Goal: Check status

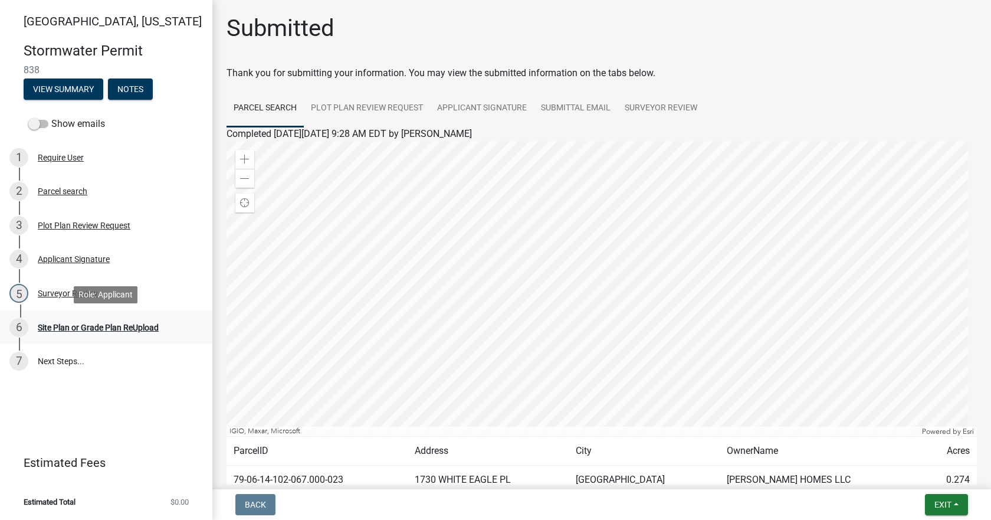
click at [91, 323] on div "Site Plan or Grade Plan ReUpload" at bounding box center [98, 327] width 121 height 8
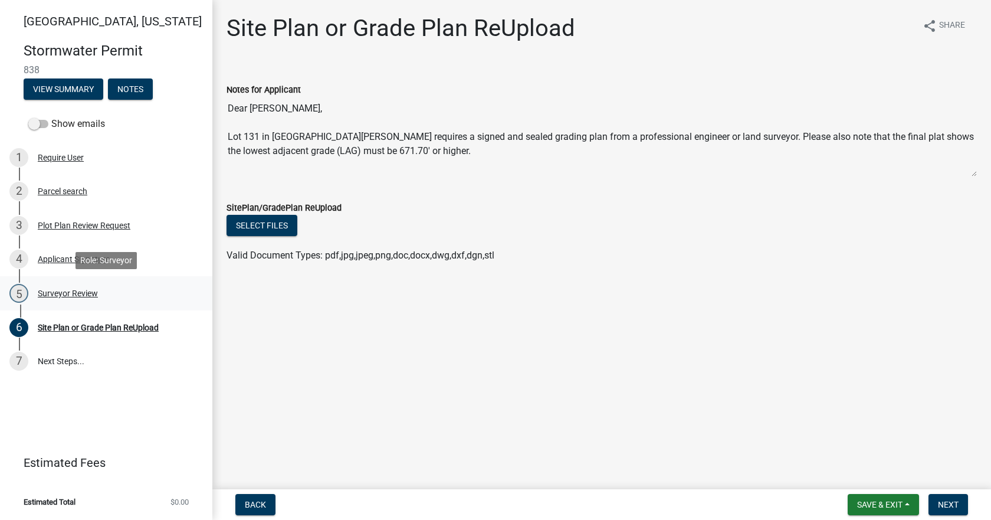
click at [62, 293] on div "Surveyor Review" at bounding box center [68, 293] width 60 height 8
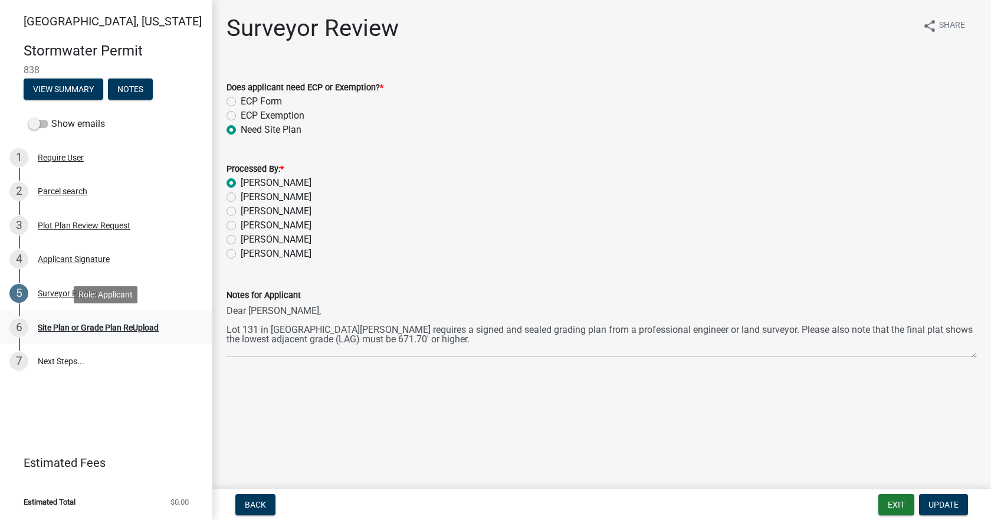
click at [122, 323] on div "Site Plan or Grade Plan ReUpload" at bounding box center [98, 327] width 121 height 8
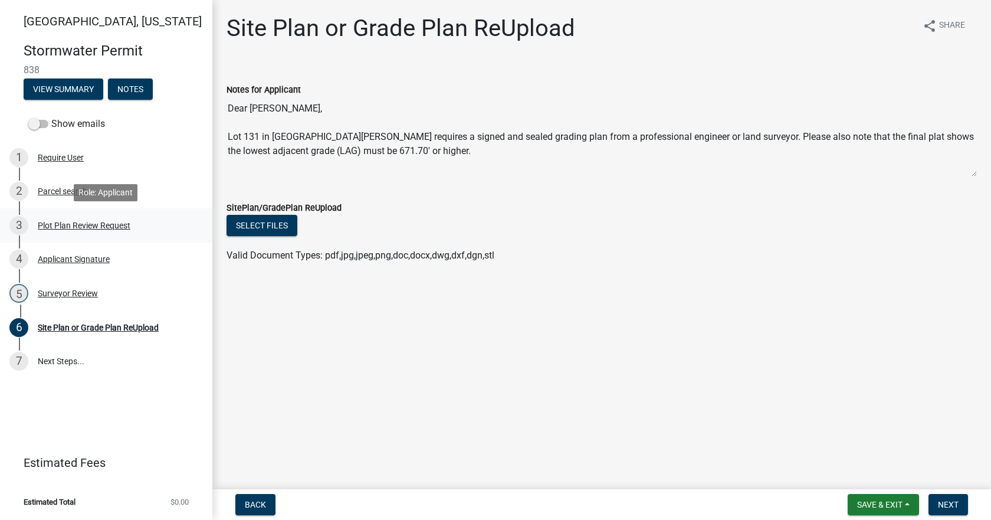
click at [84, 226] on div "Plot Plan Review Request" at bounding box center [84, 225] width 93 height 8
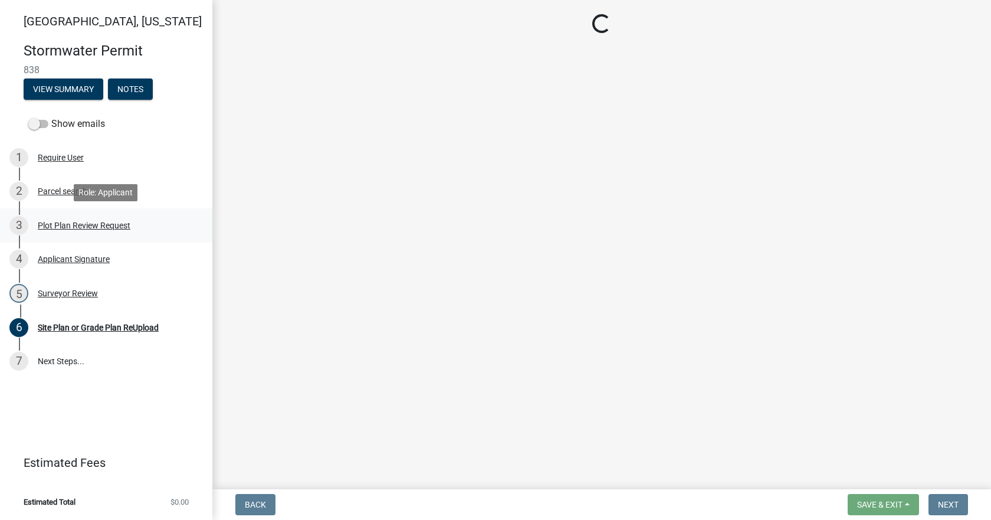
select select "b583a170-26d7-469b-a390-0aed4d149ee1"
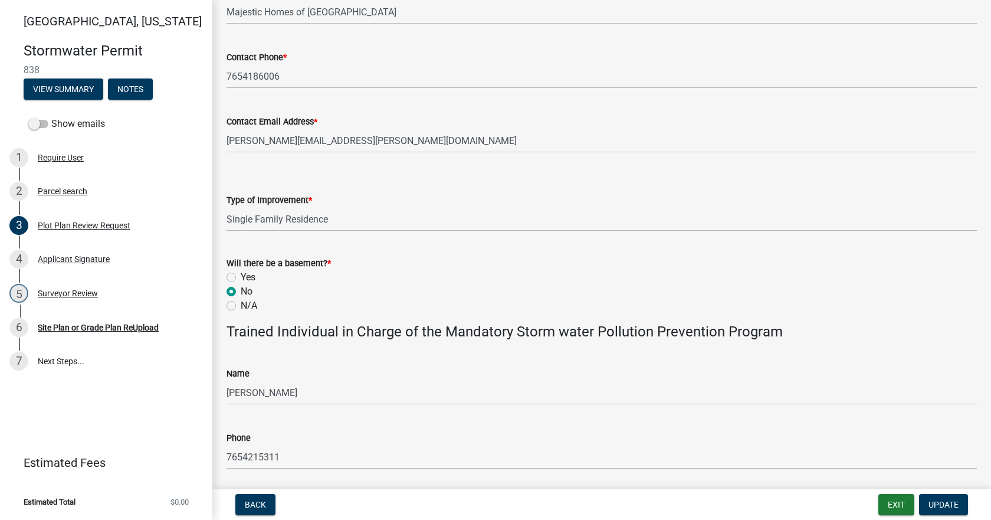
scroll to position [686, 0]
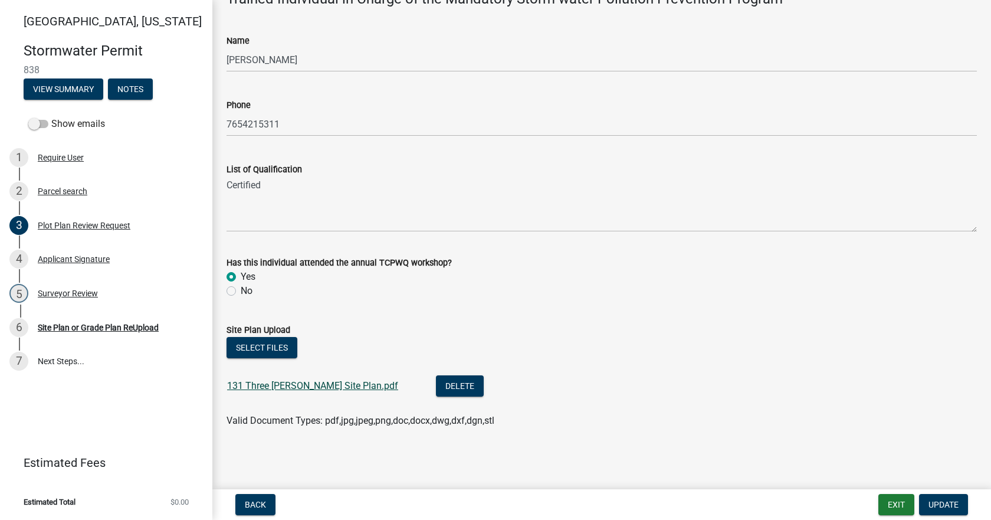
click at [318, 384] on link "131 Three Meadows Site Plan.pdf" at bounding box center [312, 385] width 171 height 11
click at [100, 327] on div "Site Plan or Grade Plan ReUpload" at bounding box center [98, 327] width 121 height 8
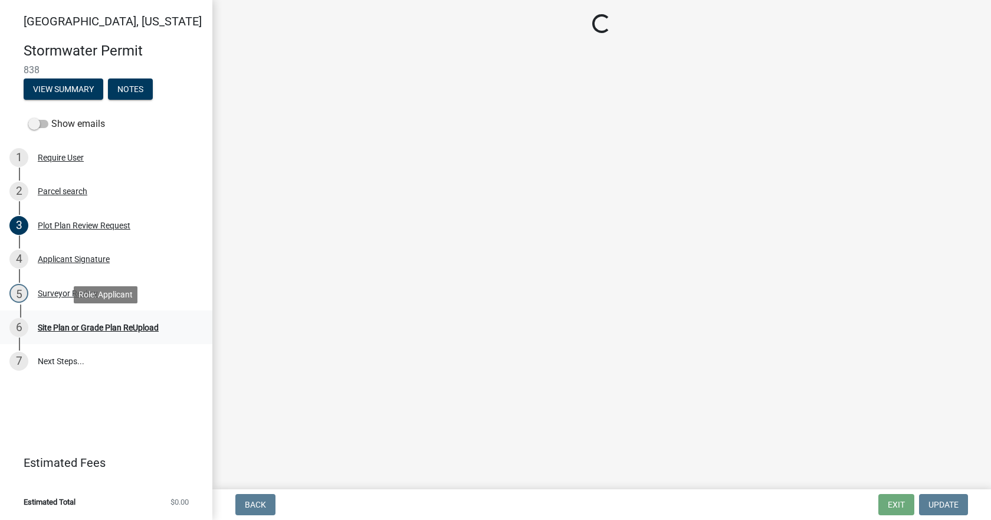
scroll to position [0, 0]
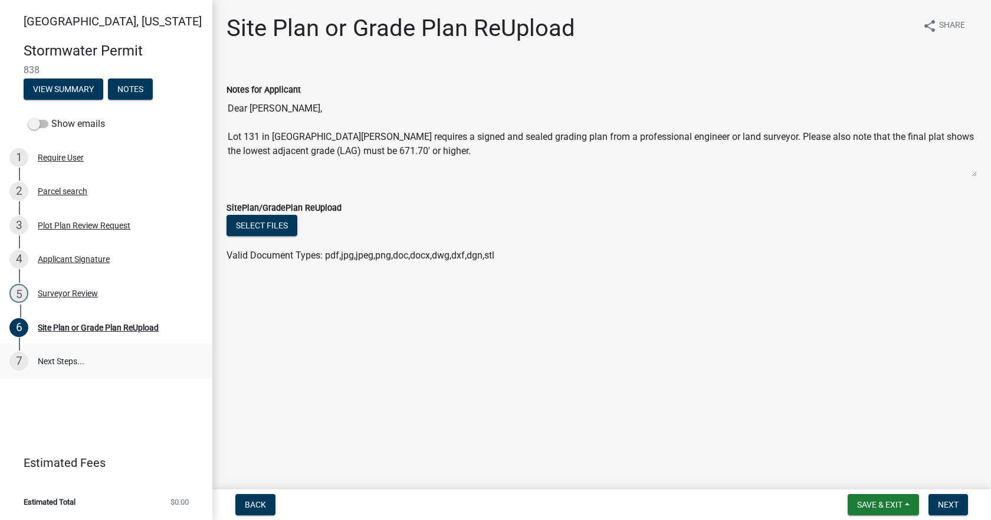
click at [75, 359] on link "7 Next Steps..." at bounding box center [106, 361] width 212 height 34
drag, startPoint x: 921, startPoint y: 204, endPoint x: 923, endPoint y: 198, distance: 6.2
click at [923, 199] on form "SitePlan/GradePlan ReUpload Select files Valid Document Types: pdf,jpg,jpeg,png…" at bounding box center [601, 224] width 750 height 76
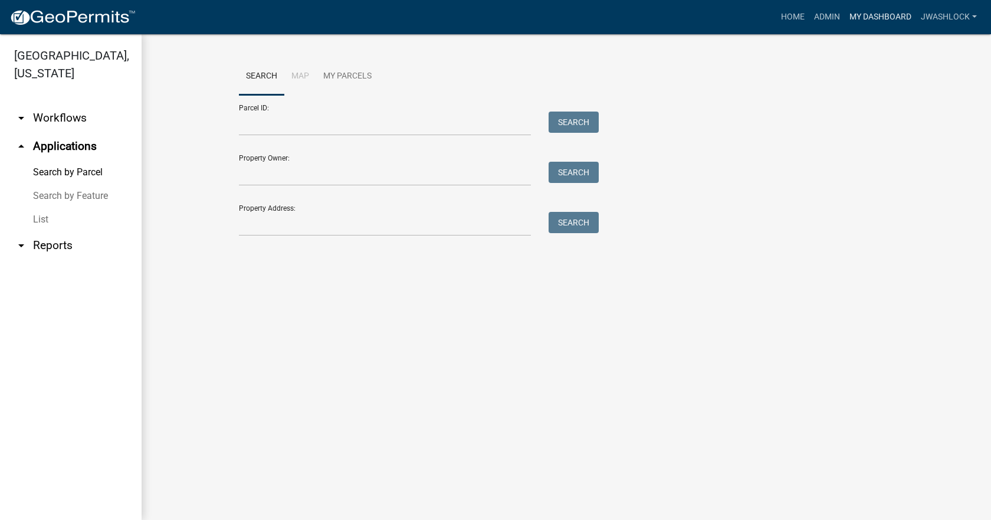
click at [890, 12] on link "My Dashboard" at bounding box center [879, 17] width 71 height 22
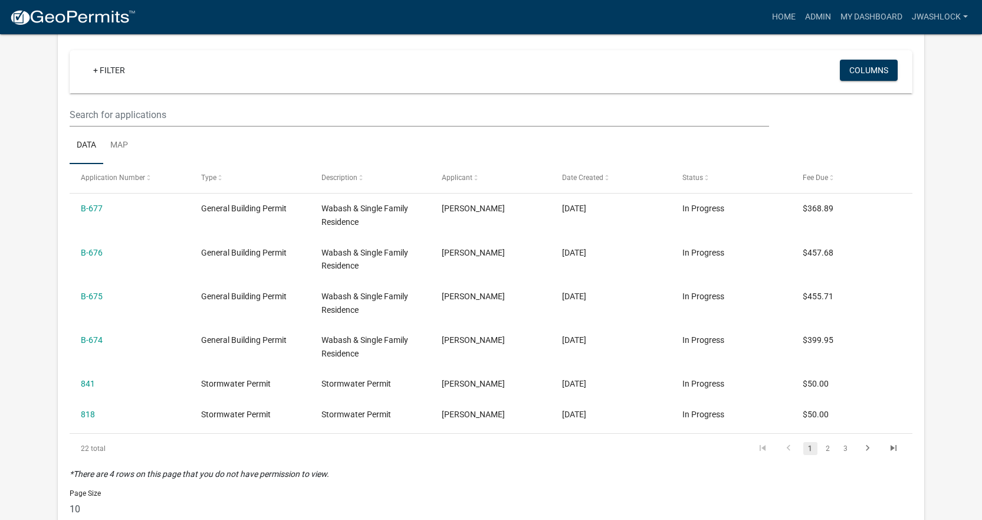
select select "3: 100"
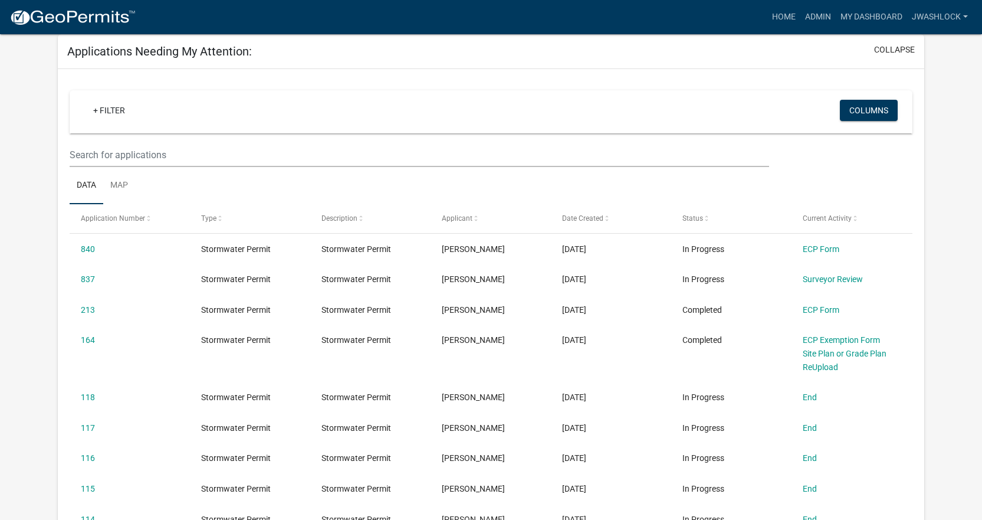
scroll to position [118, 0]
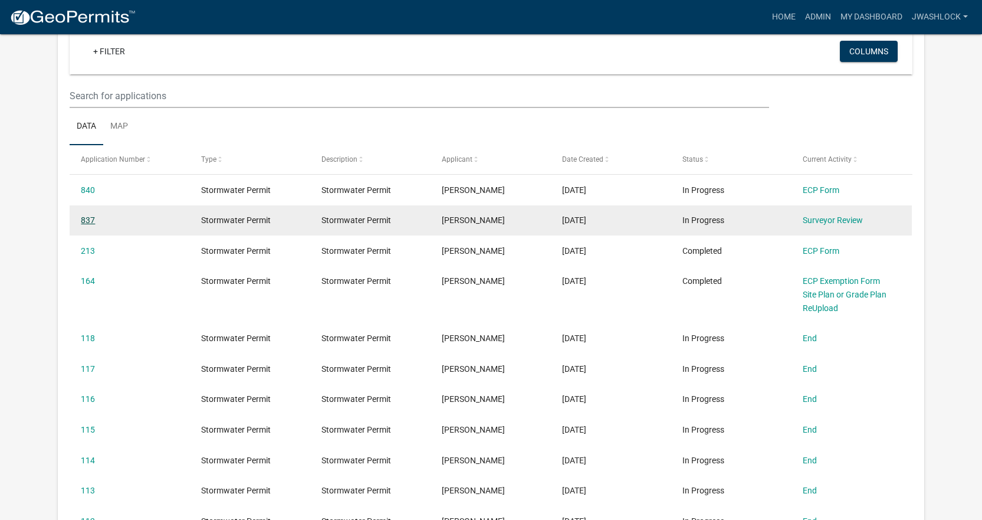
click at [83, 221] on link "837" at bounding box center [88, 219] width 14 height 9
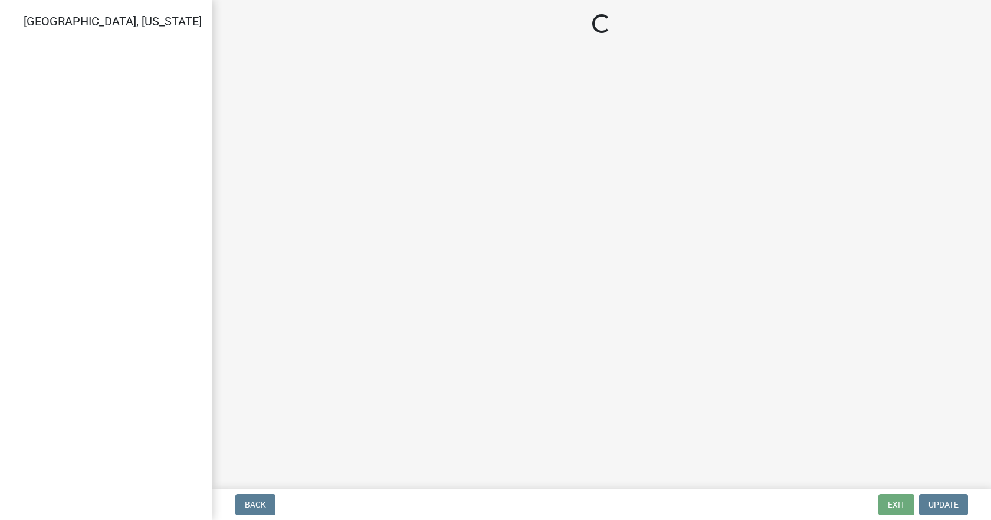
click at [83, 221] on div "[GEOGRAPHIC_DATA], [US_STATE]" at bounding box center [106, 260] width 212 height 520
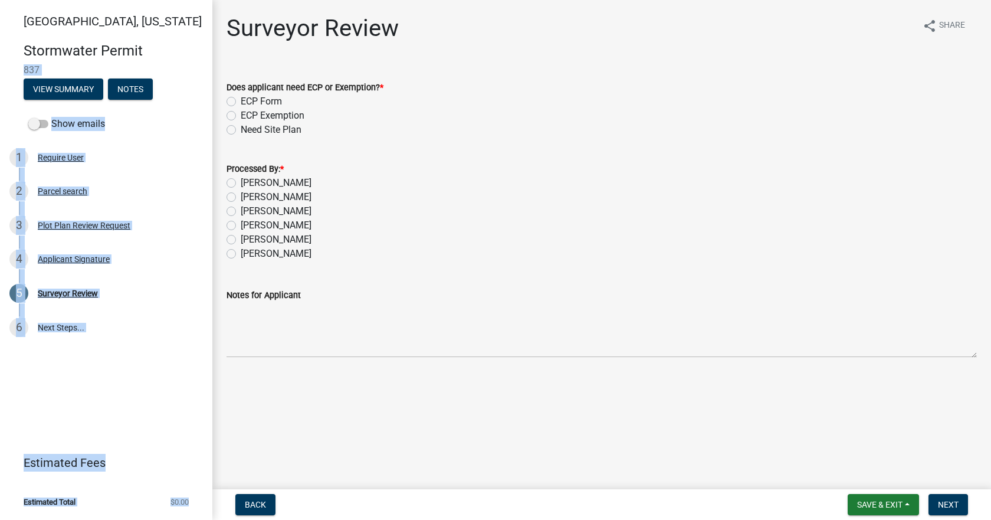
click at [159, 376] on div "Tippecanoe County, Indiana Stormwater Permit 837 View Summary Notes Show emails…" at bounding box center [106, 260] width 212 height 520
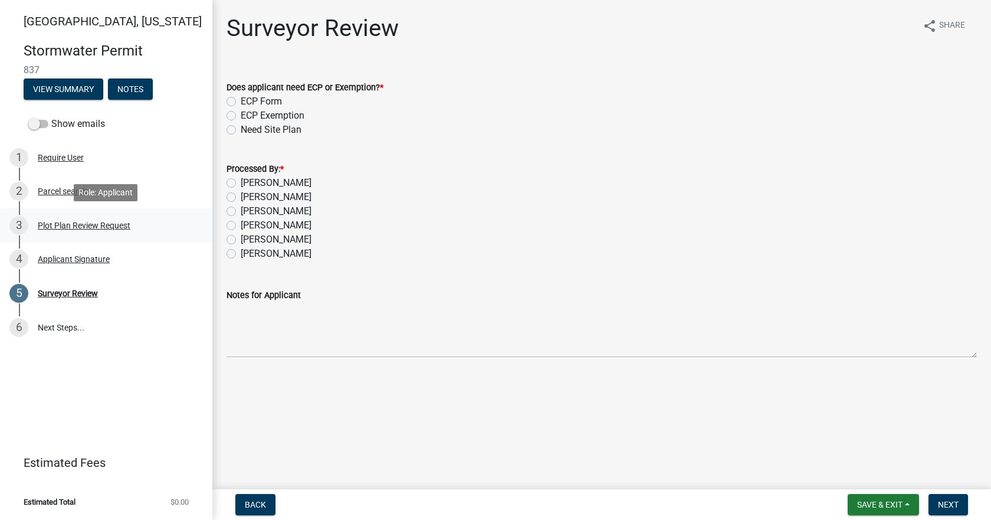
click at [115, 225] on div "Plot Plan Review Request" at bounding box center [84, 225] width 93 height 8
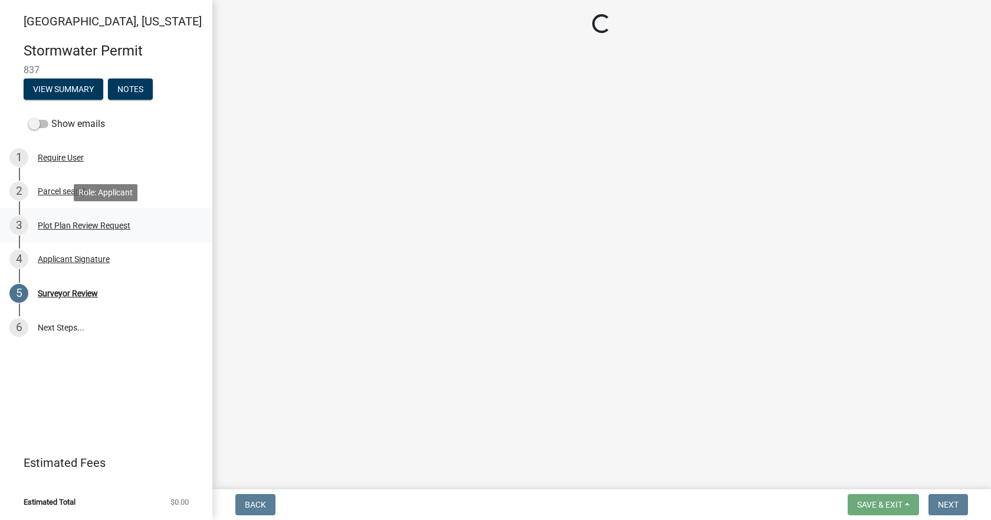
select select "b583a170-26d7-469b-a390-0aed4d149ee1"
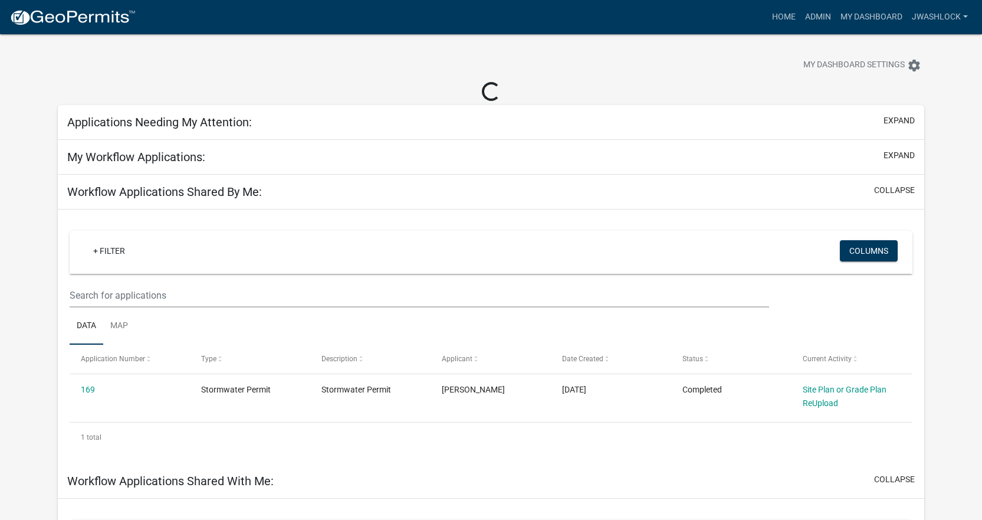
select select "3: 100"
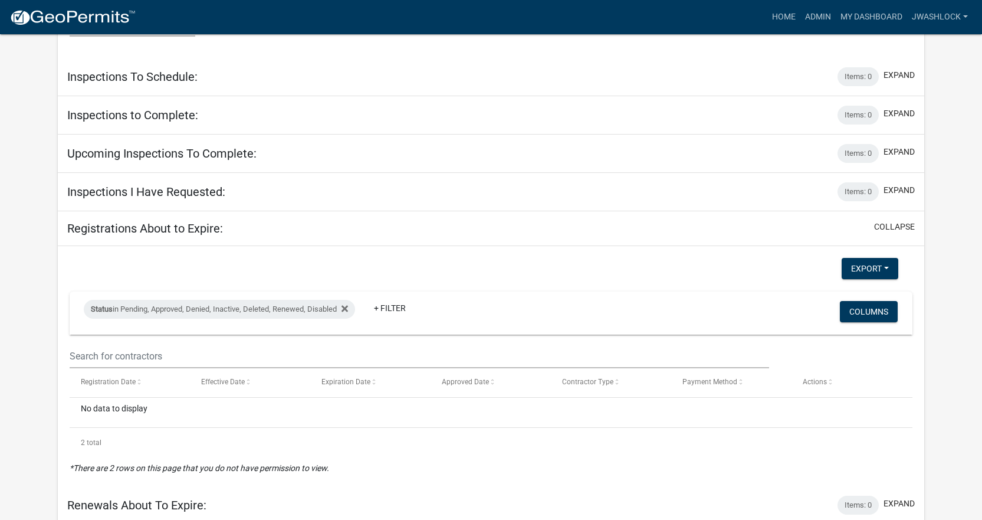
scroll to position [4564, 0]
